Goal: Task Accomplishment & Management: Manage account settings

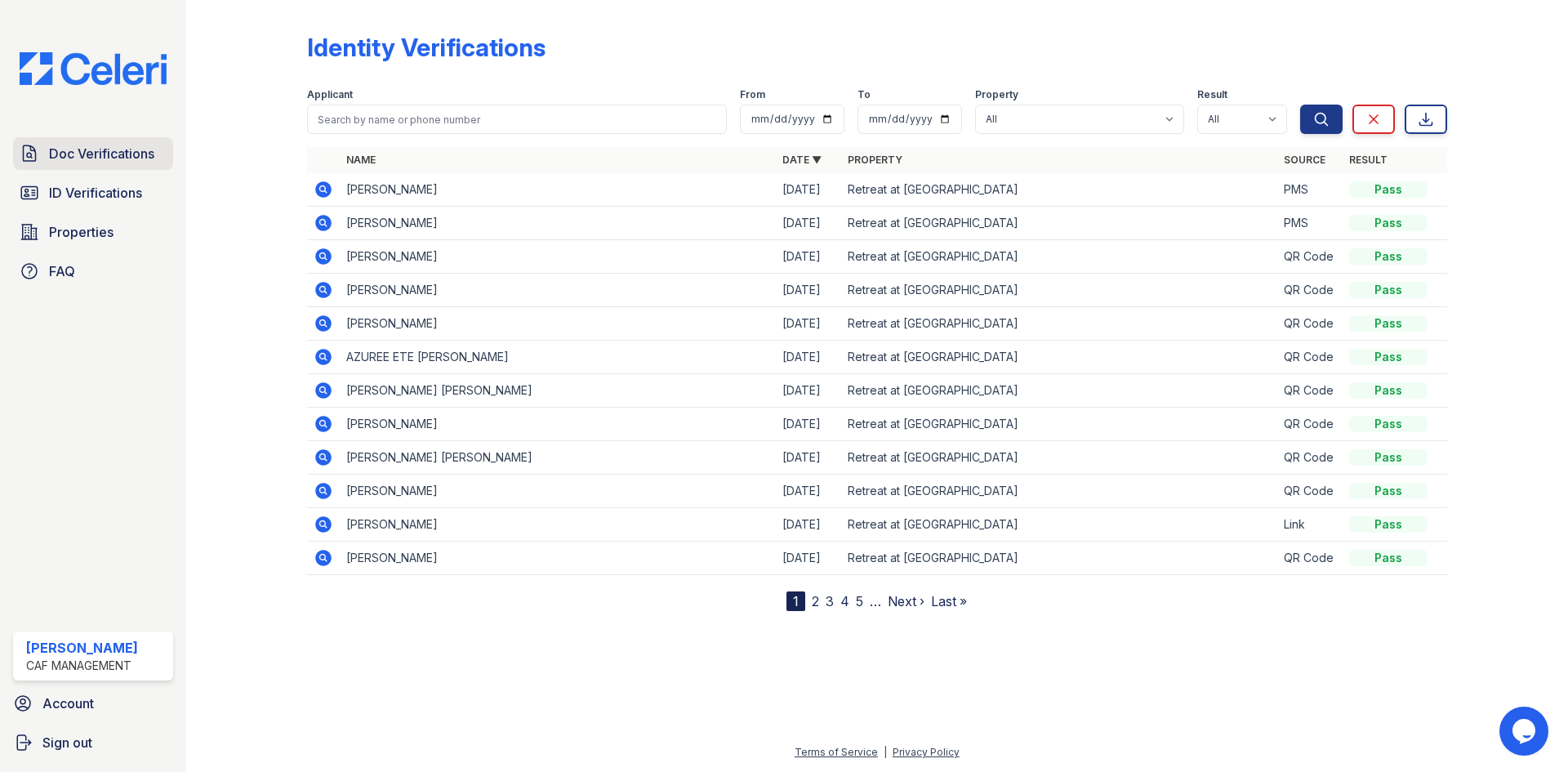
click at [94, 166] on link "Doc Verifications" at bounding box center [93, 153] width 160 height 33
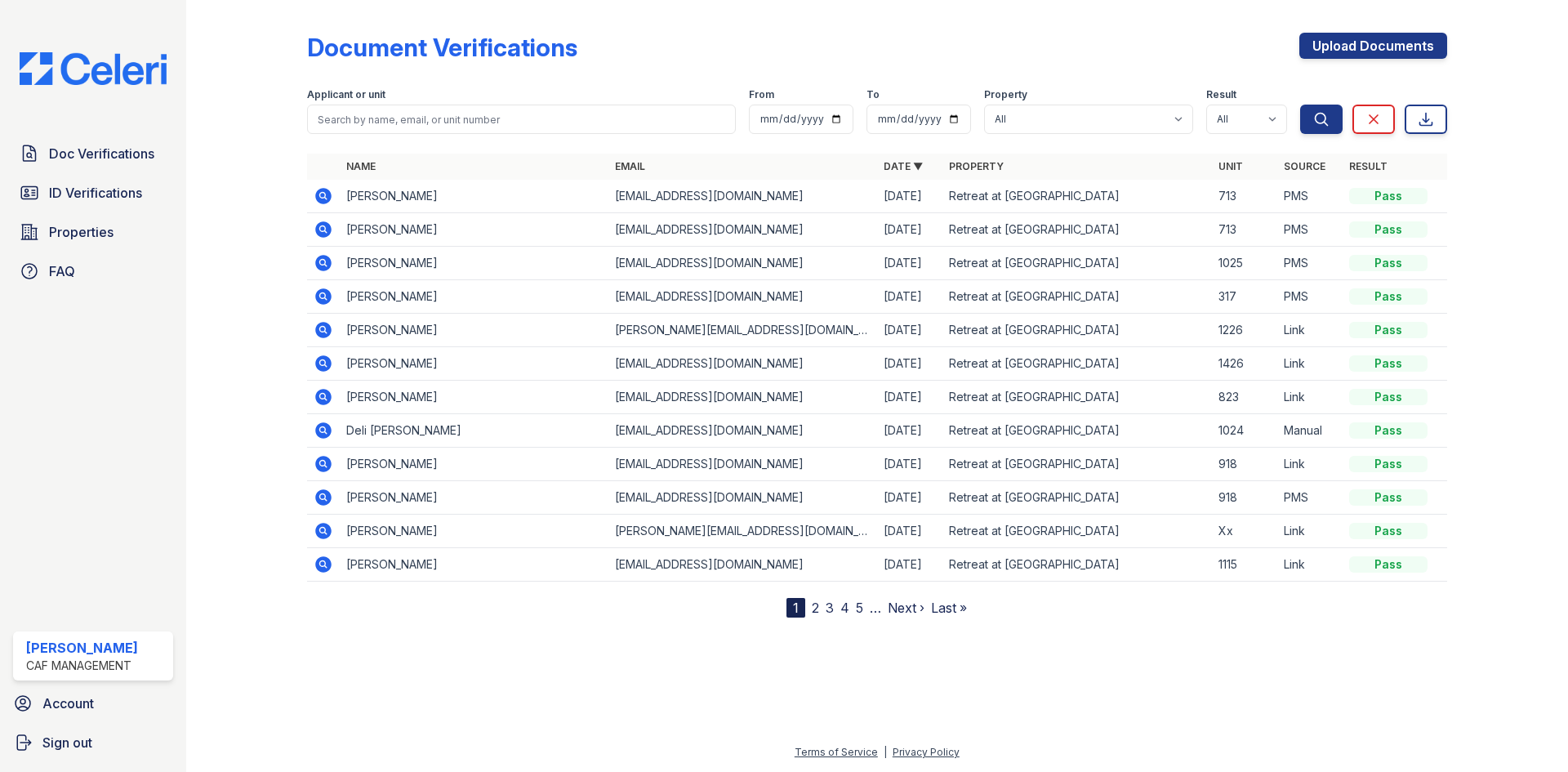
click at [329, 328] on icon at bounding box center [324, 330] width 16 height 16
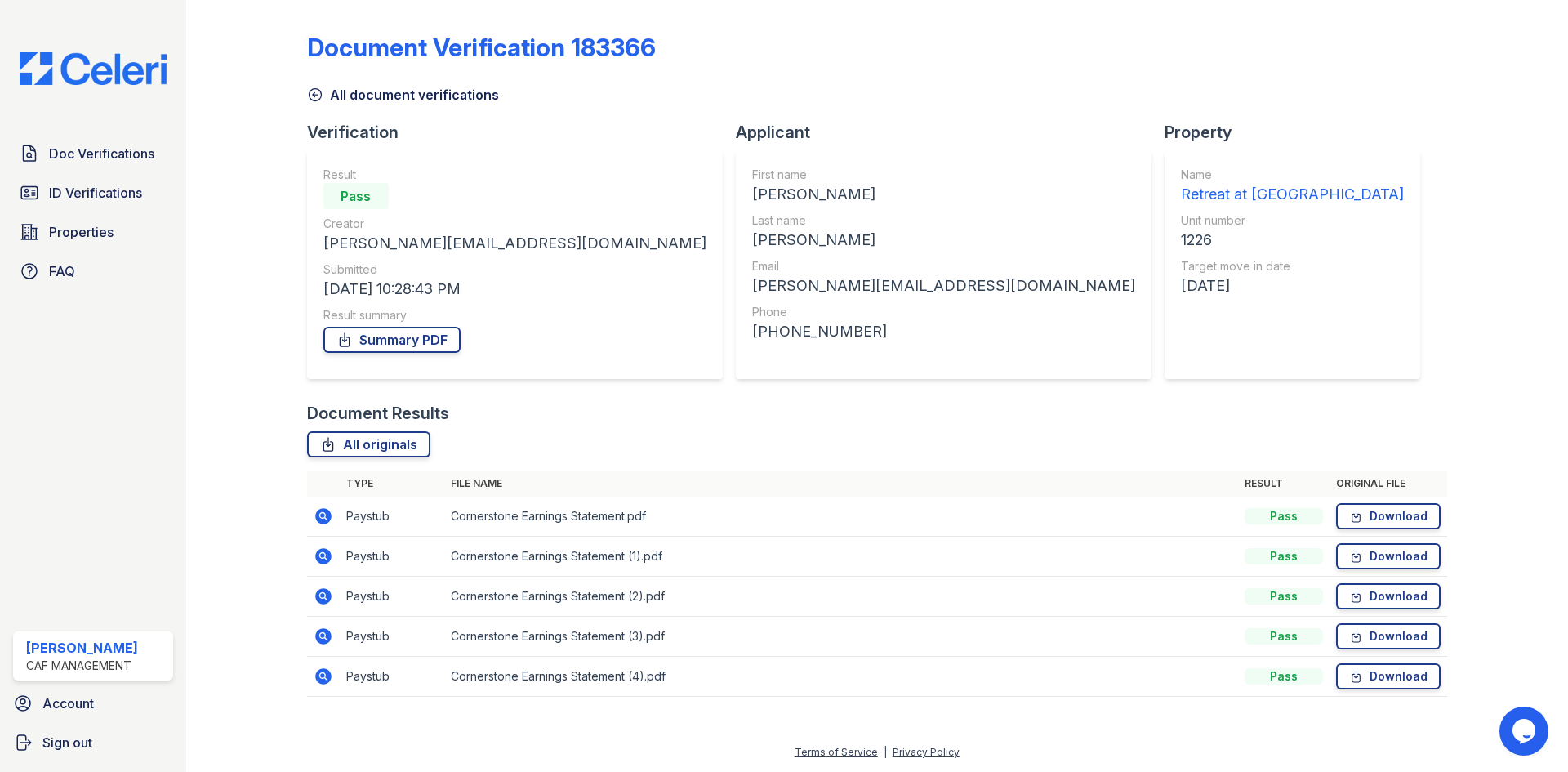
click at [326, 557] on icon at bounding box center [324, 556] width 16 height 16
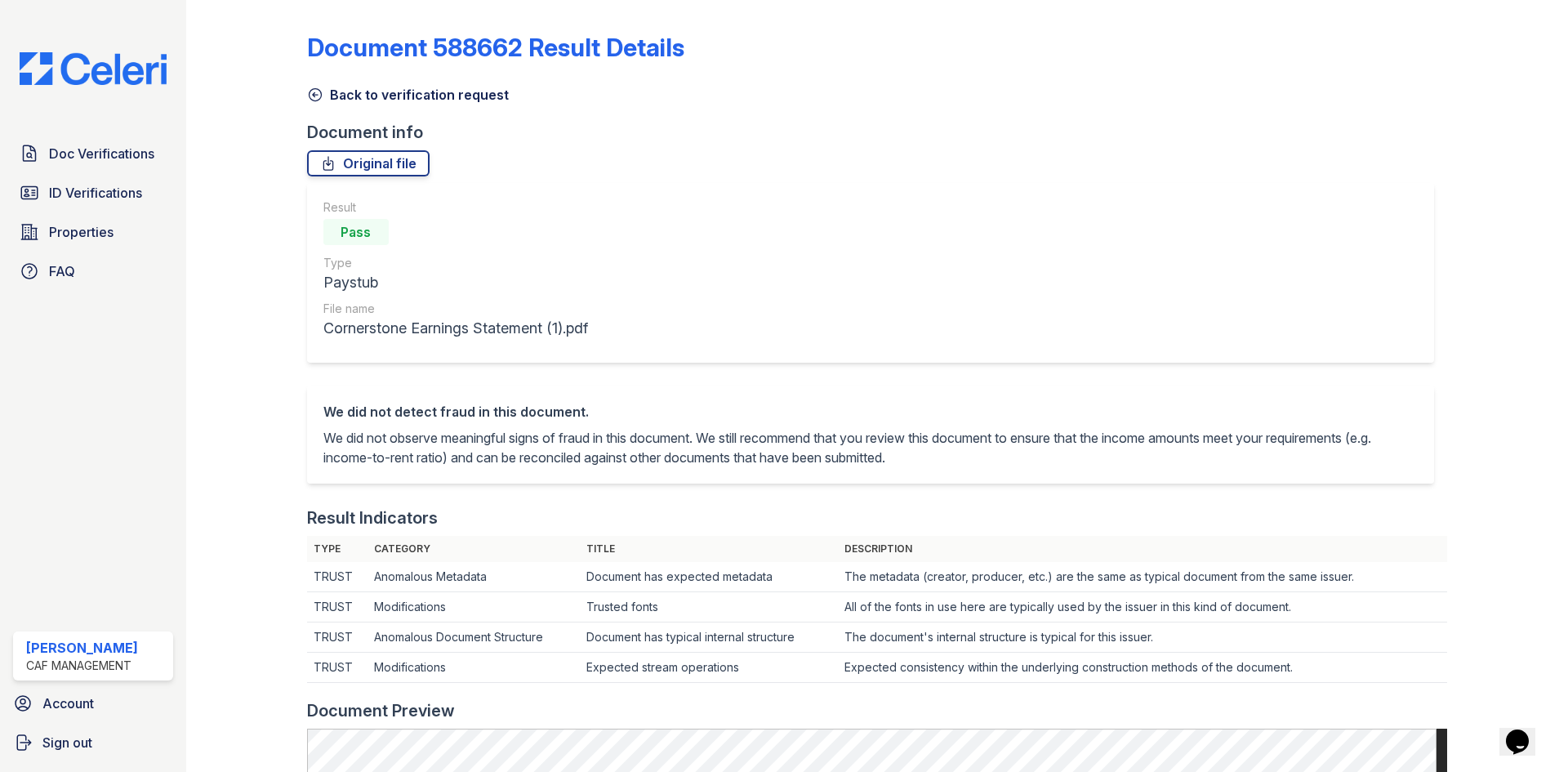
click at [316, 93] on icon at bounding box center [315, 95] width 16 height 16
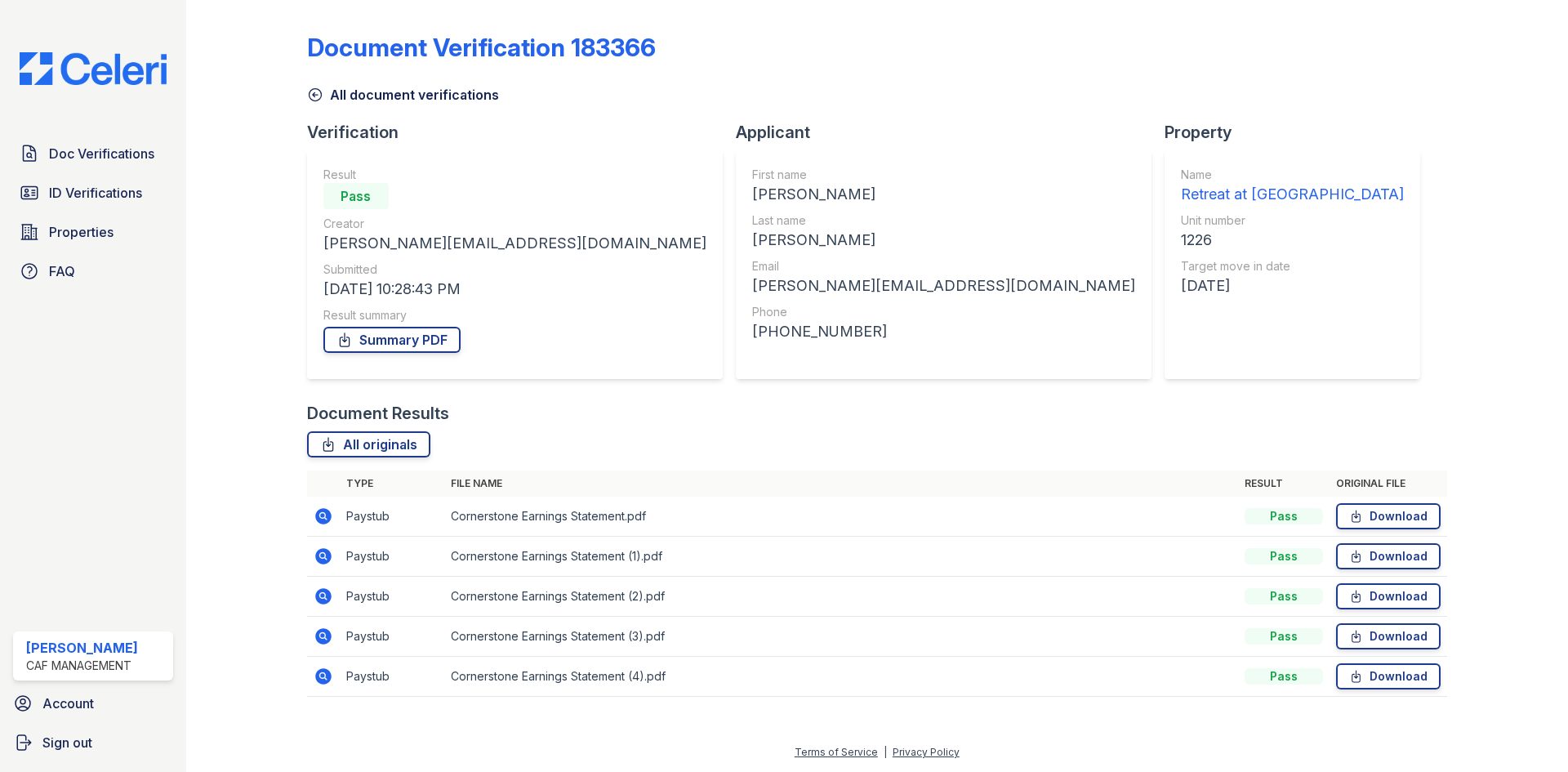
click at [324, 602] on icon at bounding box center [324, 597] width 16 height 16
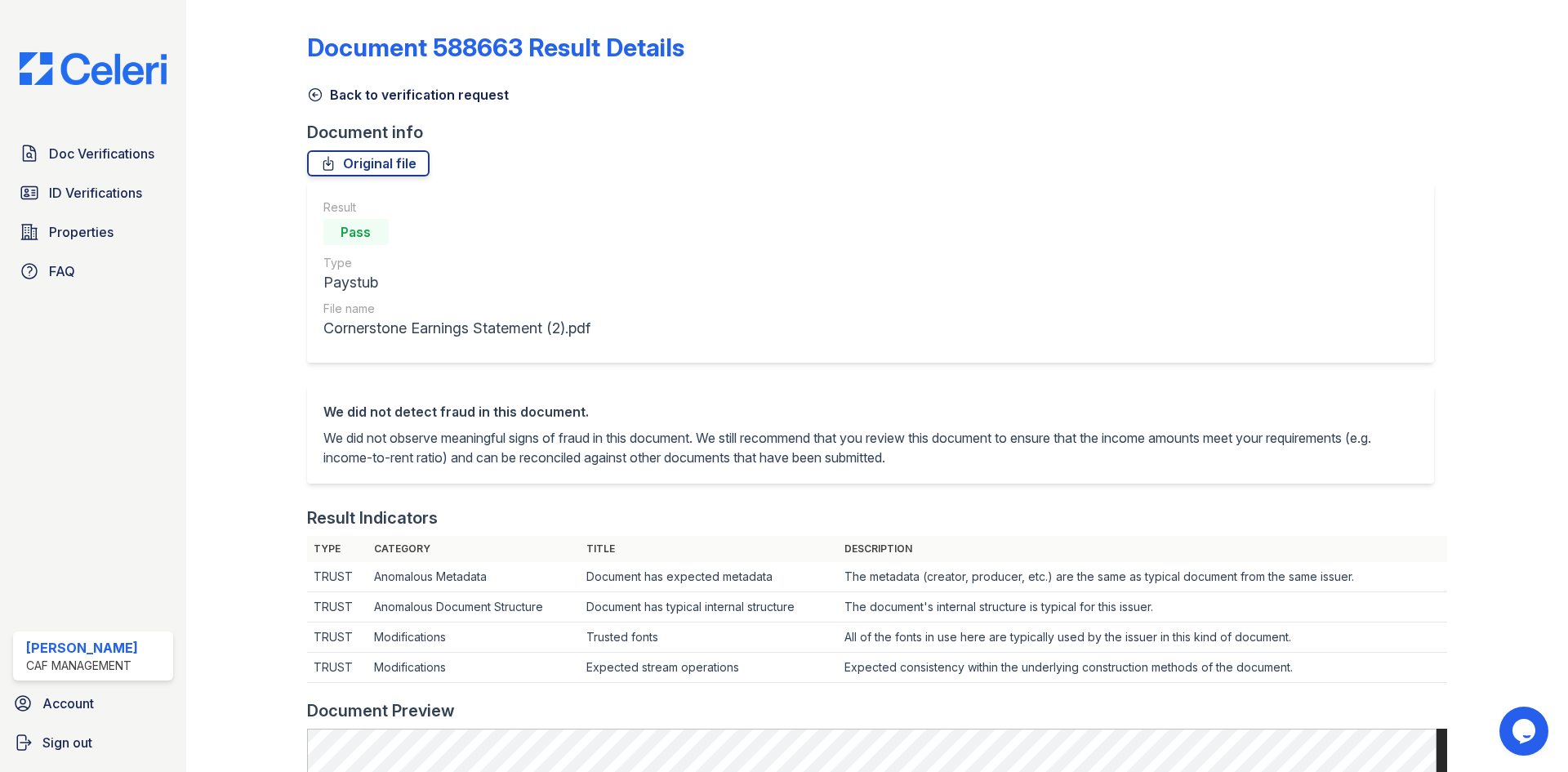
click at [319, 87] on icon at bounding box center [315, 95] width 16 height 16
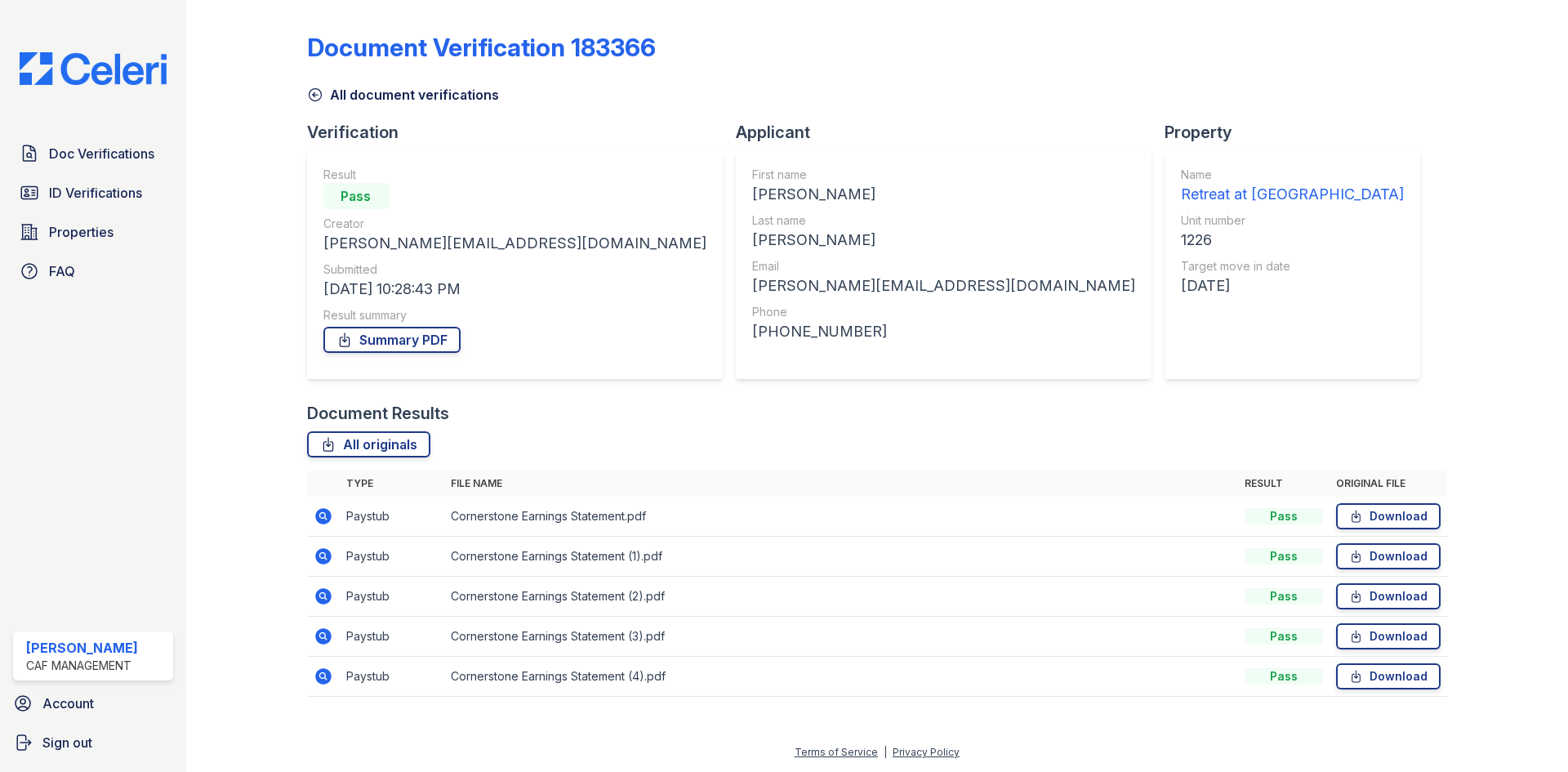
click at [70, 646] on div "[PERSON_NAME]" at bounding box center [82, 648] width 112 height 20
click at [75, 701] on span "Account" at bounding box center [68, 703] width 52 height 20
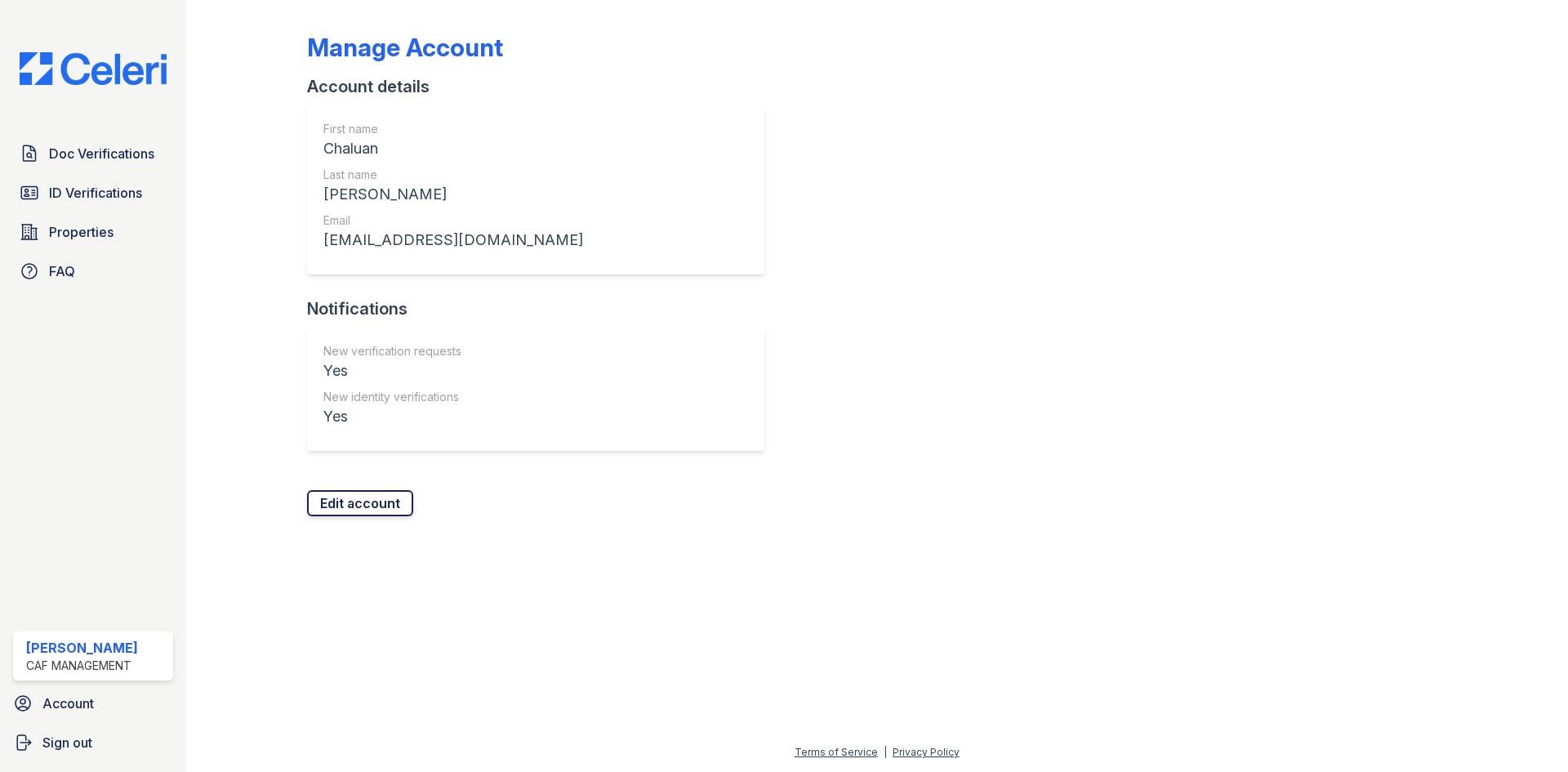
click at [359, 501] on link "Edit account" at bounding box center [360, 503] width 106 height 26
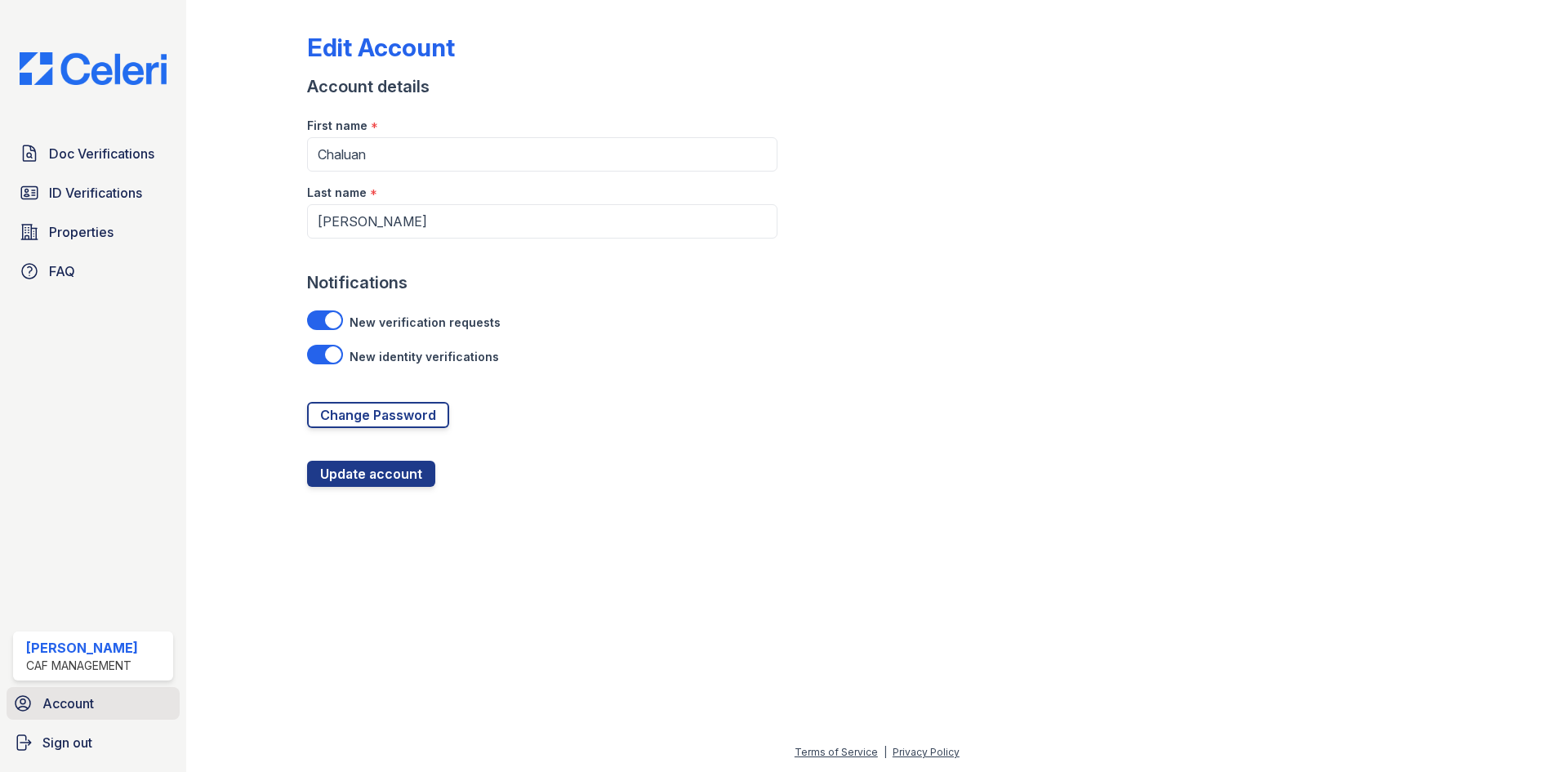
click at [64, 712] on span "Account" at bounding box center [68, 703] width 52 height 20
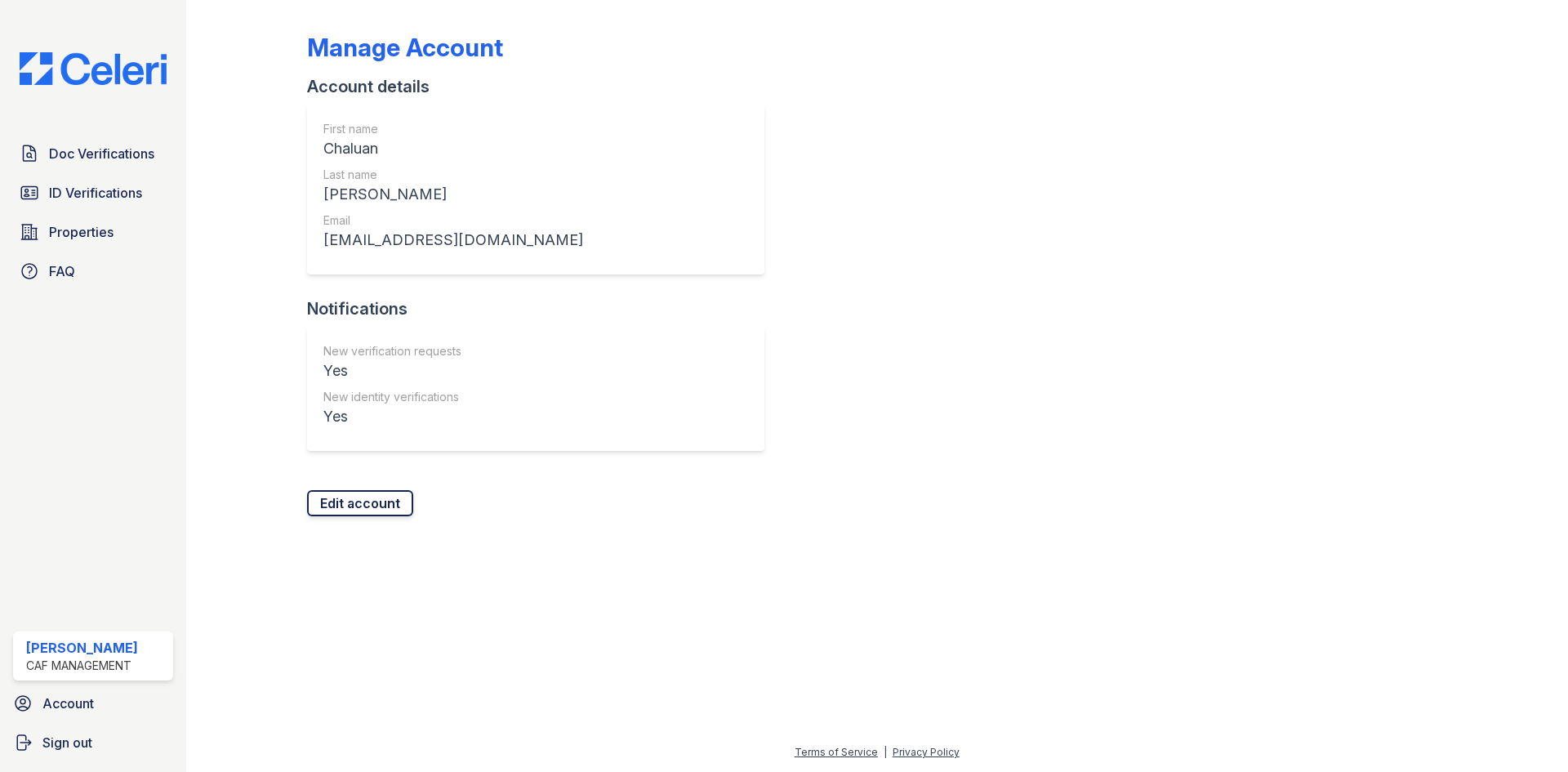
click at [338, 510] on link "Edit account" at bounding box center [360, 503] width 106 height 26
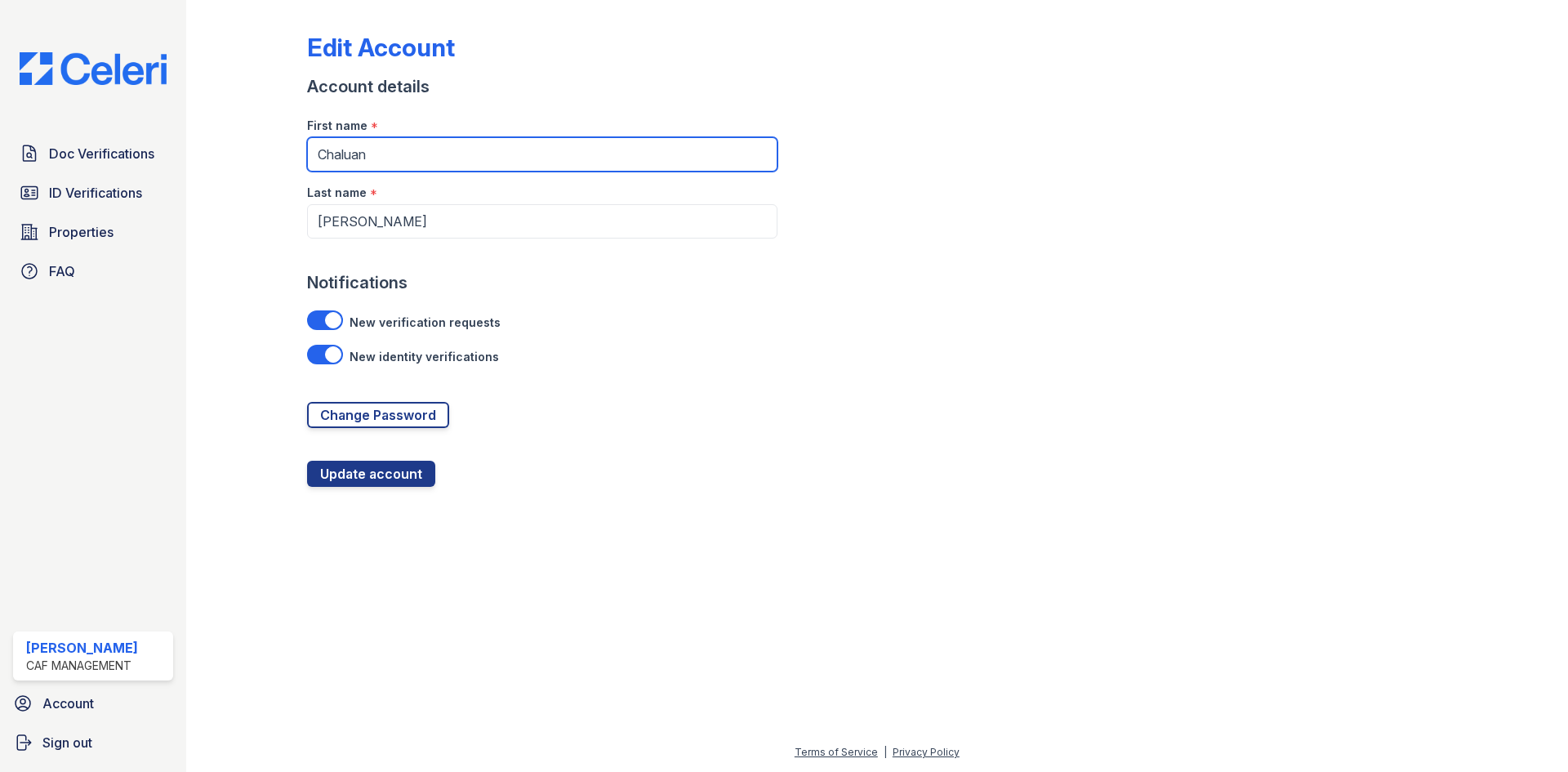
click at [451, 157] on input "Chaluan" at bounding box center [542, 154] width 470 height 34
type input "Valeria"
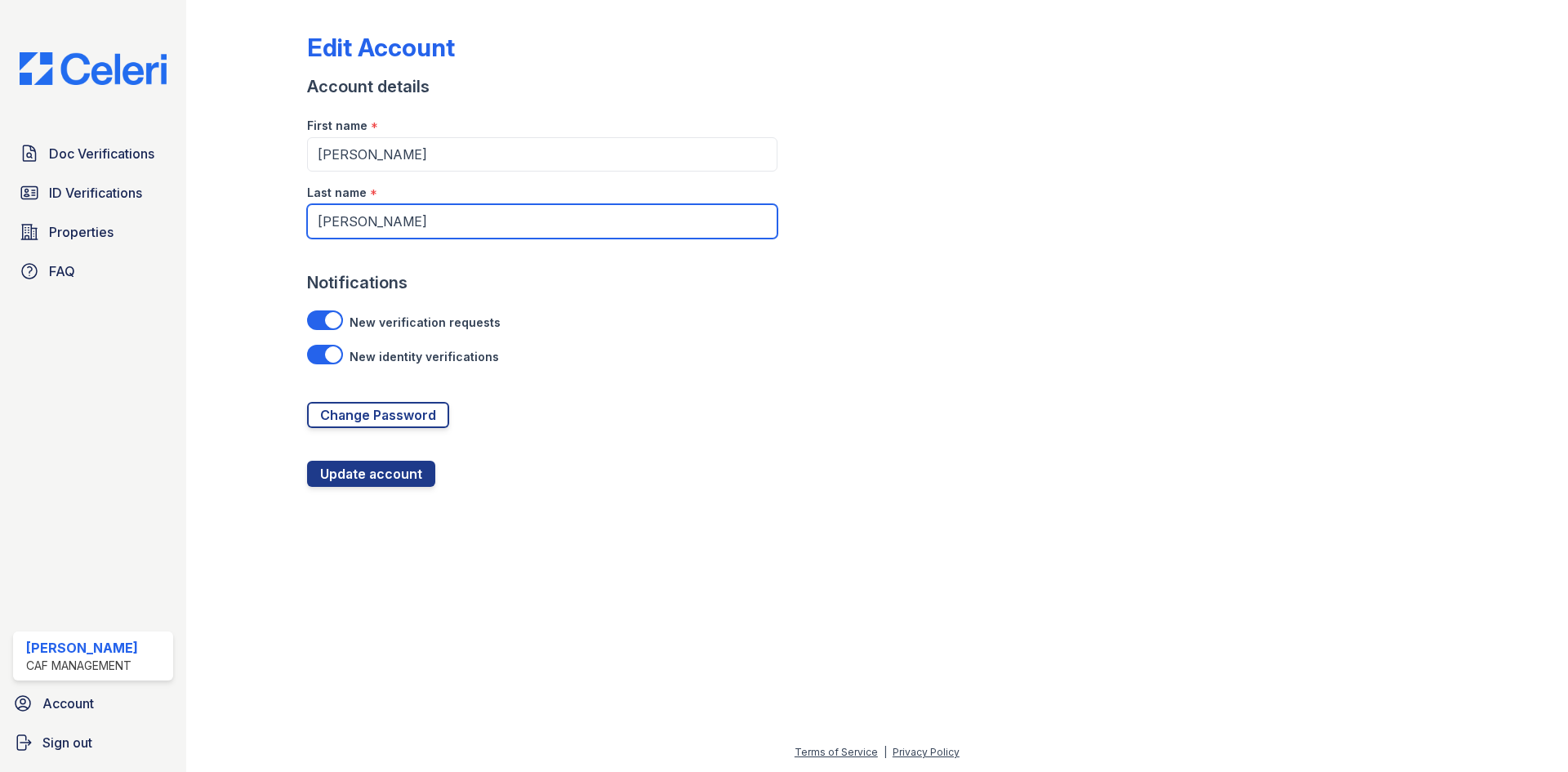
click at [428, 204] on input "Hart" at bounding box center [542, 221] width 470 height 34
click at [438, 215] on input "Hart" at bounding box center [542, 221] width 470 height 34
type input "Vazquez"
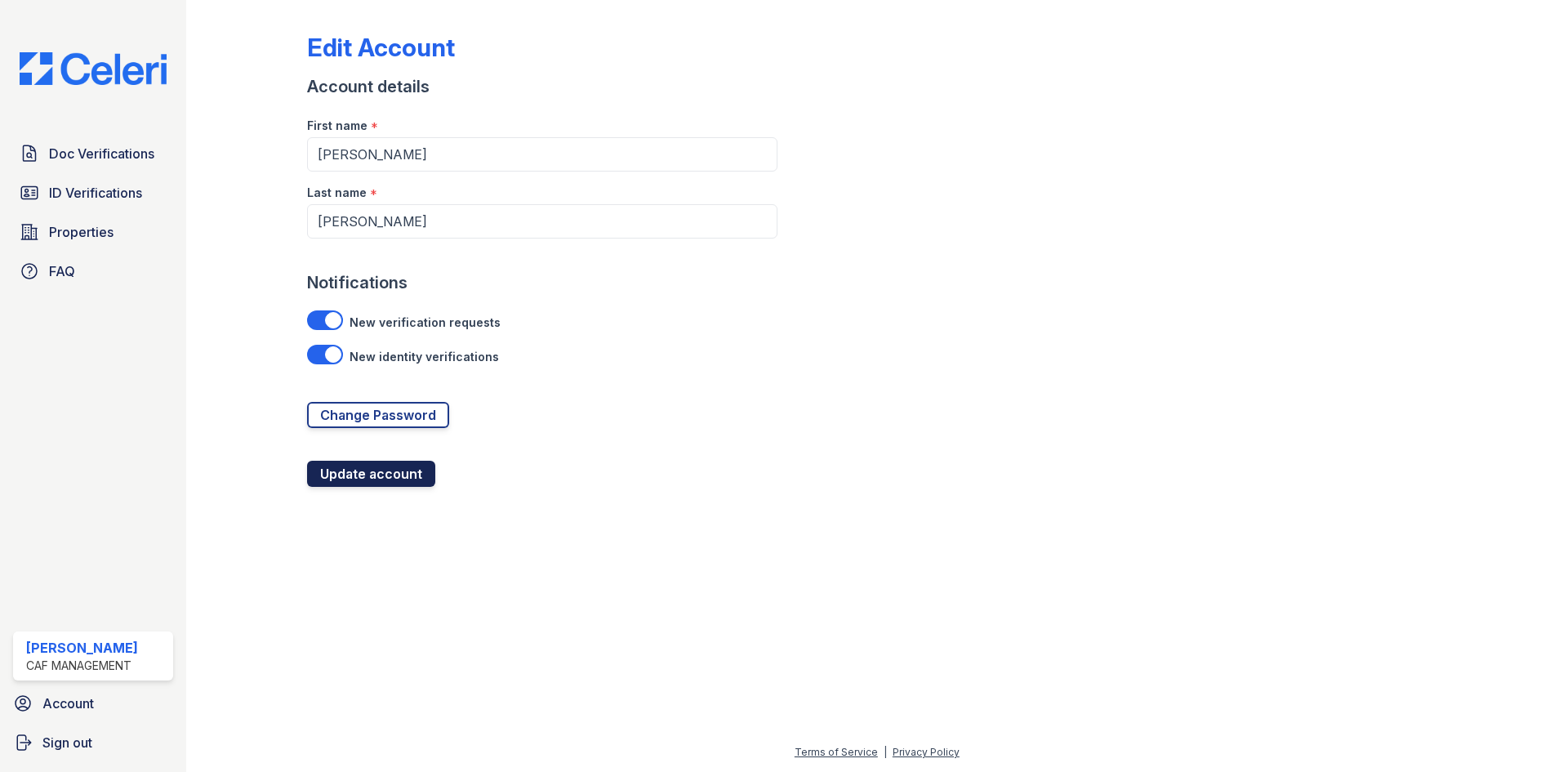
click at [388, 483] on button "Update account" at bounding box center [371, 474] width 129 height 26
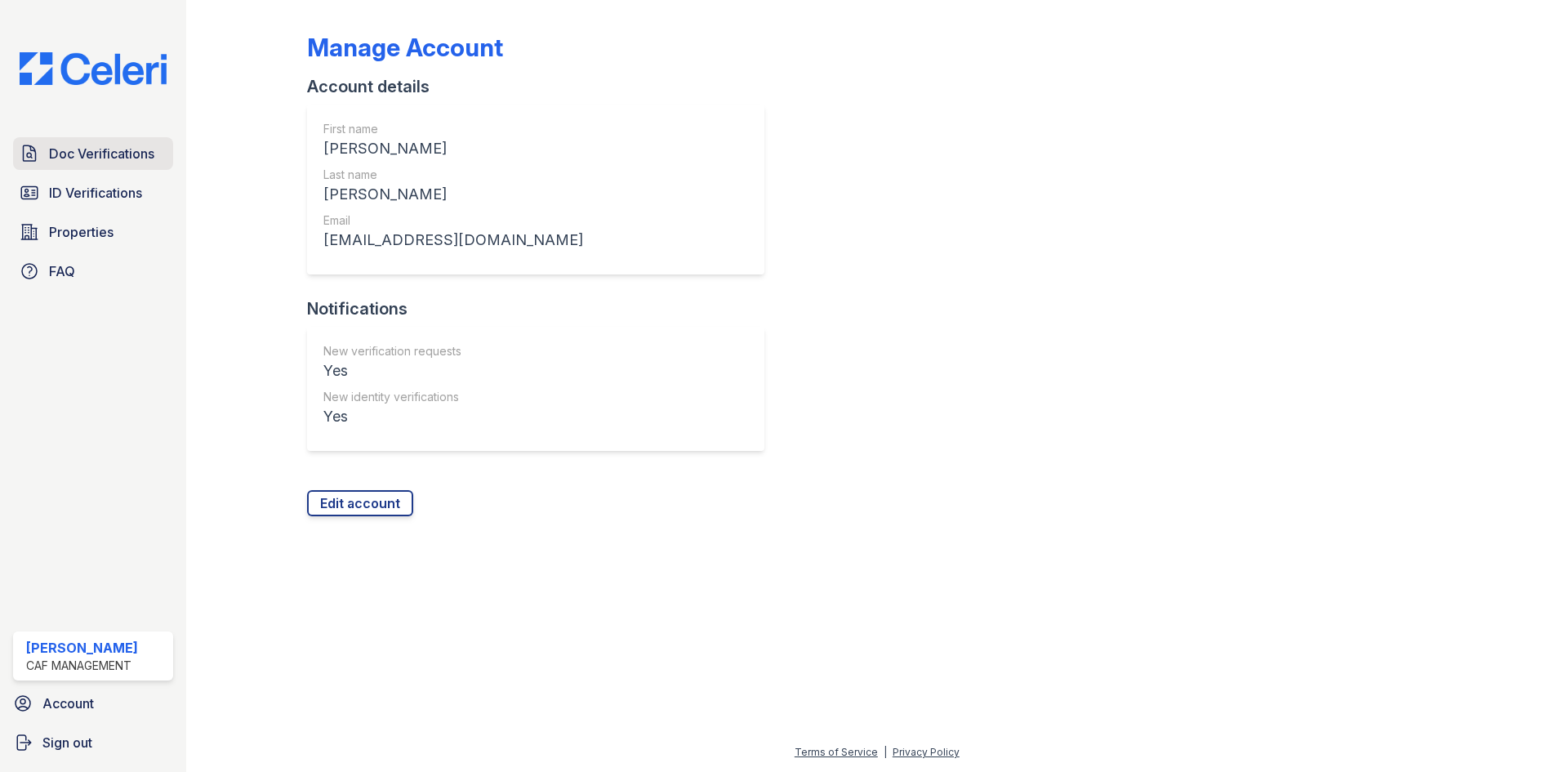
click at [102, 157] on span "Doc Verifications" at bounding box center [102, 153] width 106 height 20
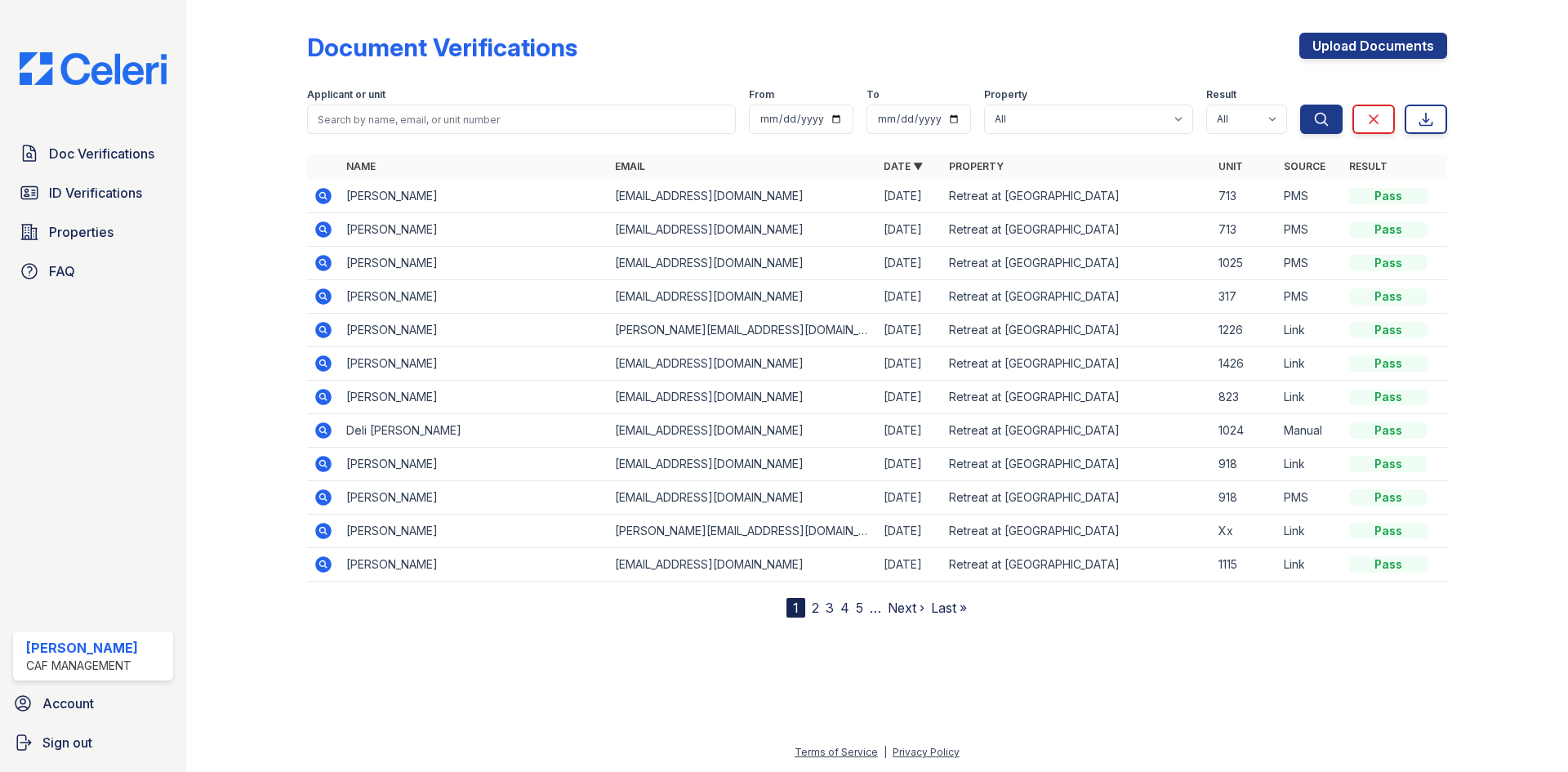
click at [318, 198] on icon at bounding box center [324, 196] width 16 height 16
